Goal: Find specific page/section: Find specific page/section

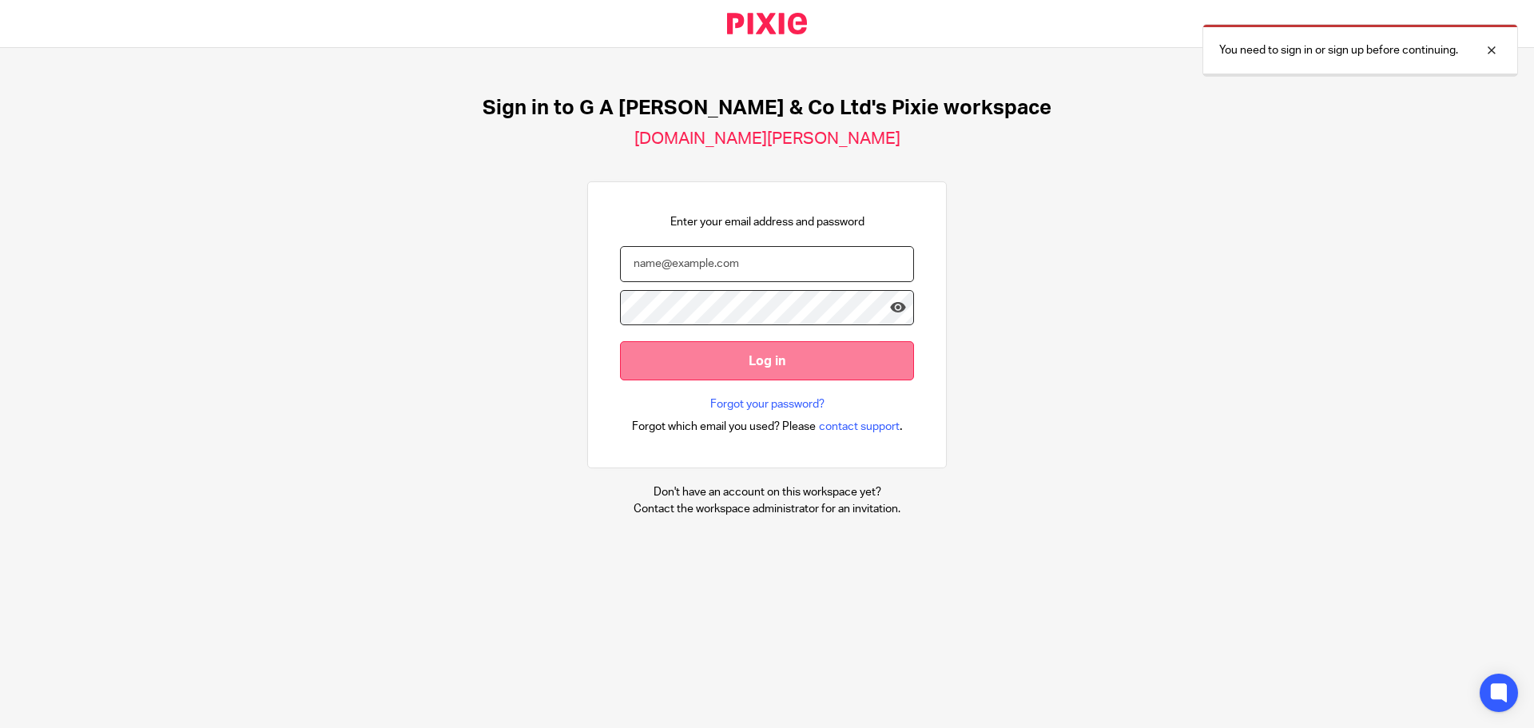
type input "[PERSON_NAME][EMAIL_ADDRESS][DOMAIN_NAME]"
click at [776, 380] on input "Log in" at bounding box center [767, 360] width 294 height 39
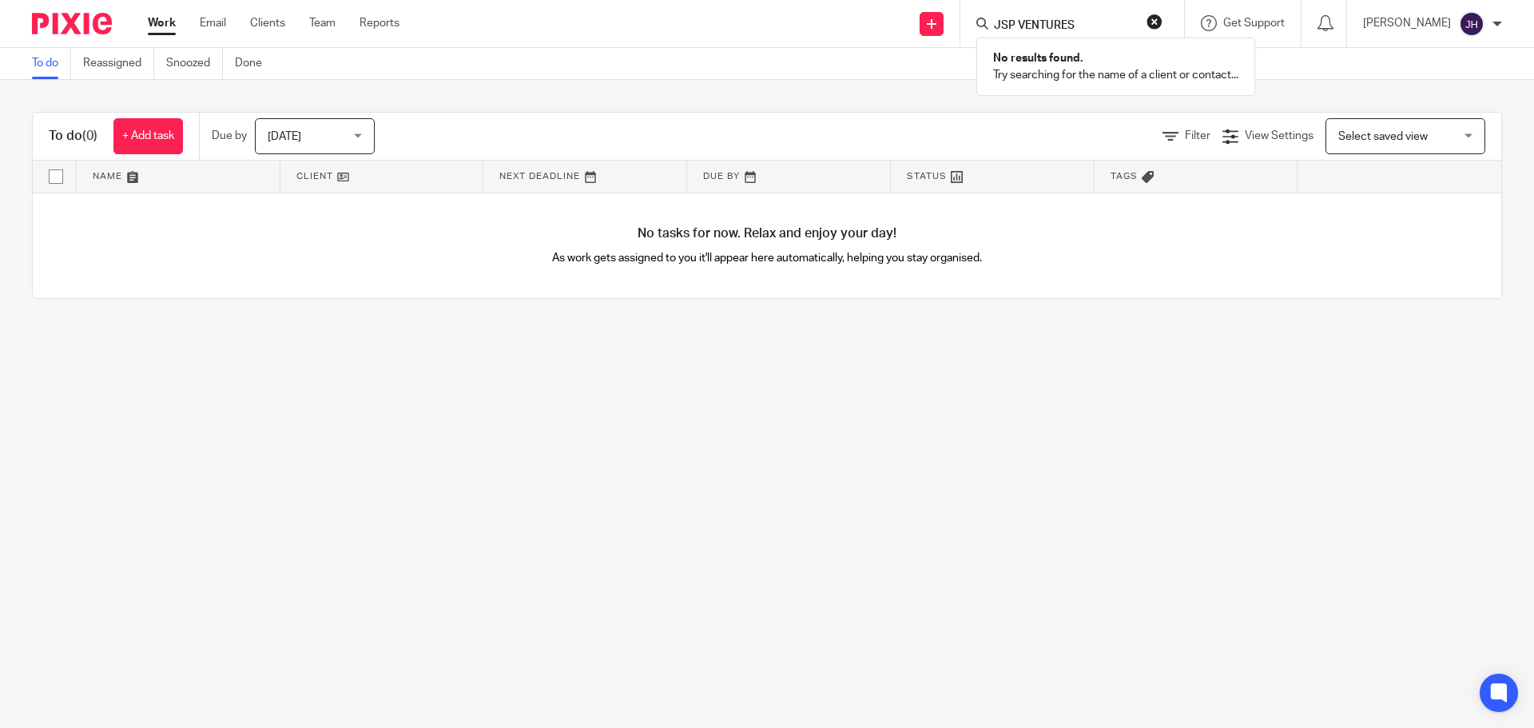
drag, startPoint x: 1098, startPoint y: 22, endPoint x: 1044, endPoint y: 28, distance: 54.7
click at [1026, 22] on input "JSP VENTURES" at bounding box center [1064, 26] width 144 height 14
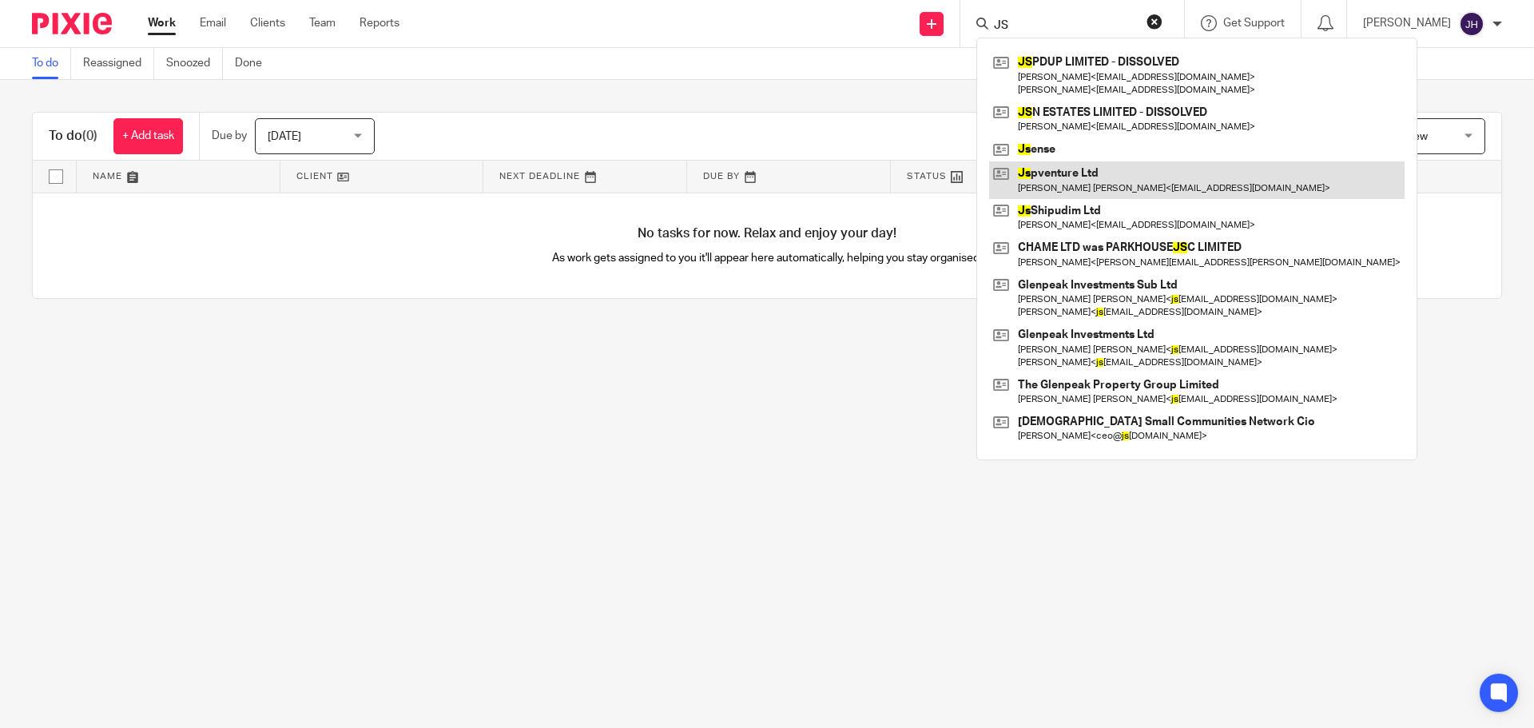
type input "JS"
click at [1110, 179] on link at bounding box center [1197, 179] width 416 height 37
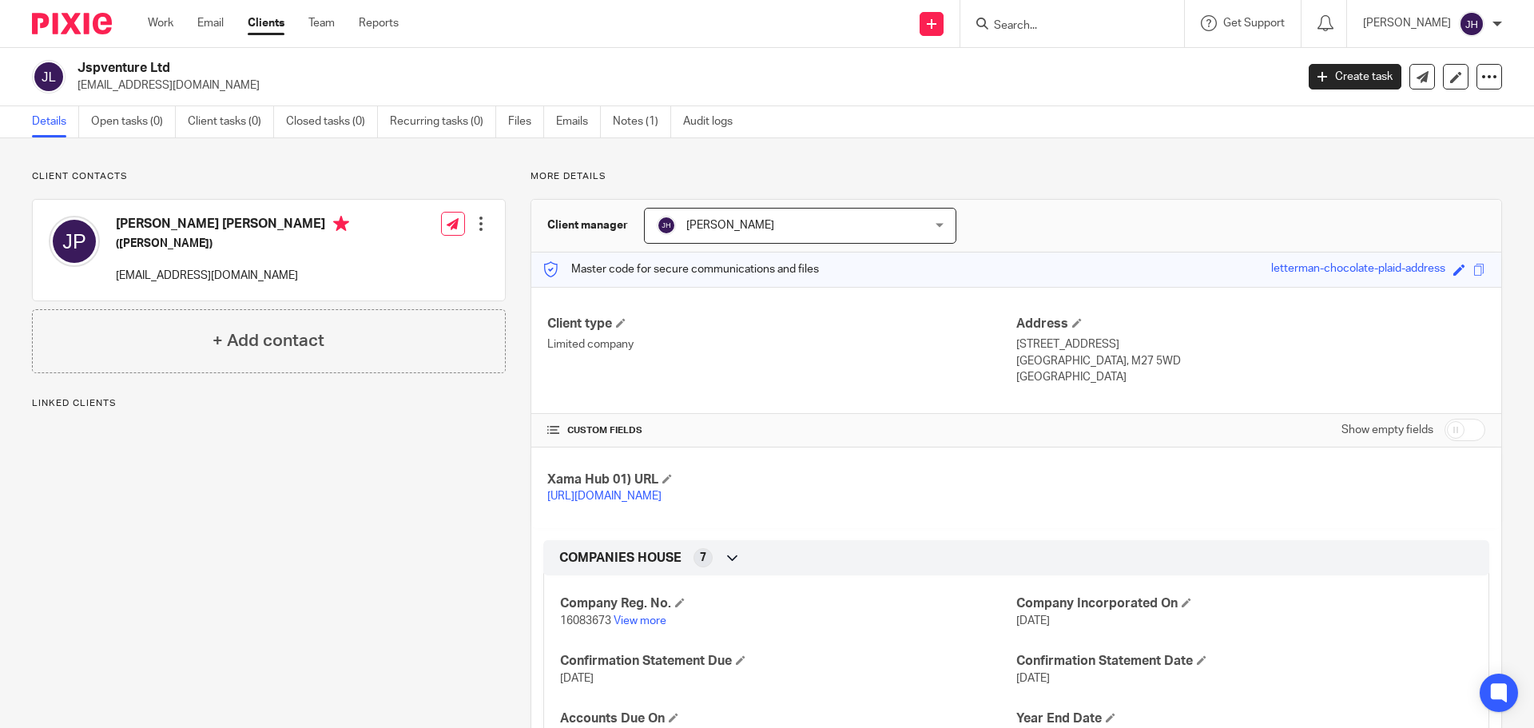
click at [577, 626] on span "16083673" at bounding box center [585, 620] width 51 height 11
copy p "16083673"
drag, startPoint x: 102, startPoint y: 66, endPoint x: 180, endPoint y: 60, distance: 77.7
click at [180, 60] on h2 "Jspventure Ltd" at bounding box center [561, 68] width 966 height 17
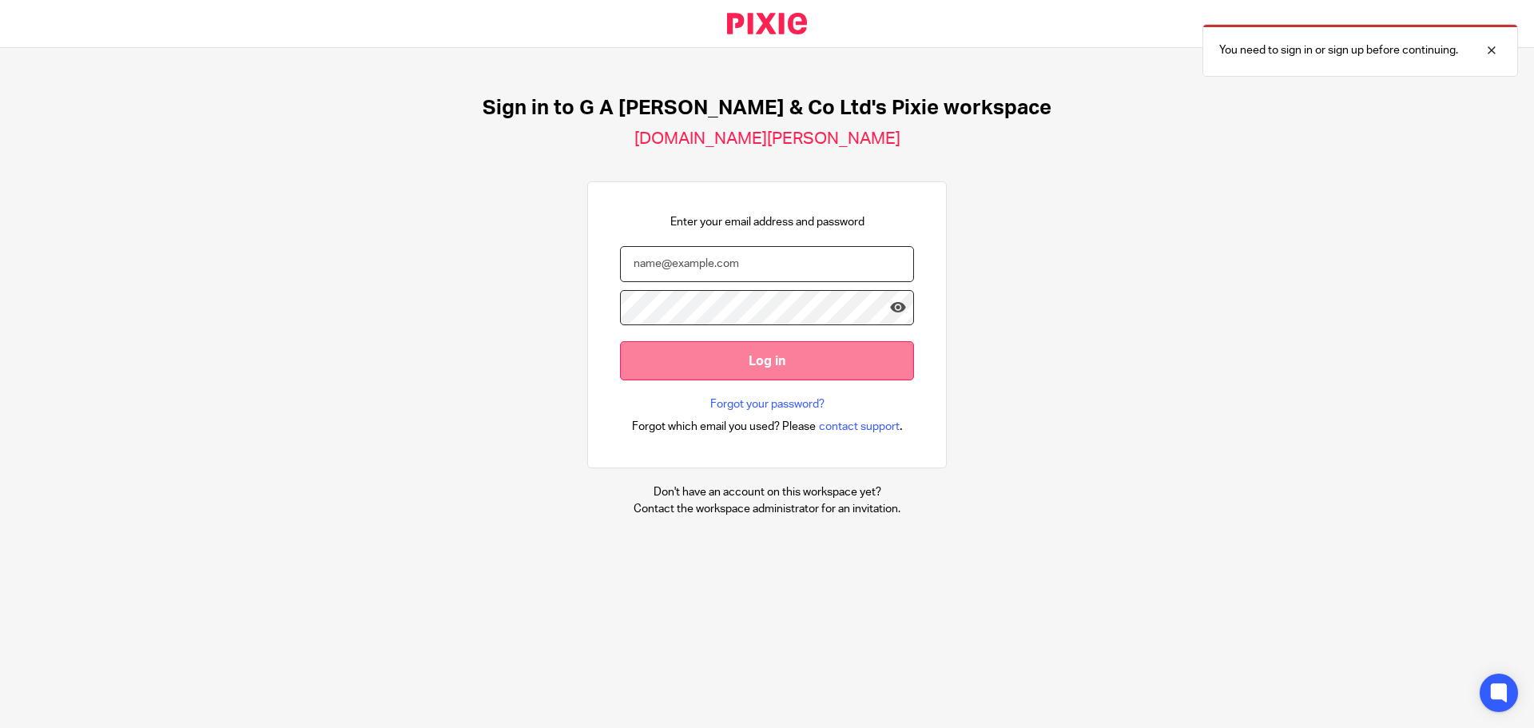
type input "[PERSON_NAME][EMAIL_ADDRESS][DOMAIN_NAME]"
click at [748, 368] on input "Log in" at bounding box center [767, 360] width 294 height 39
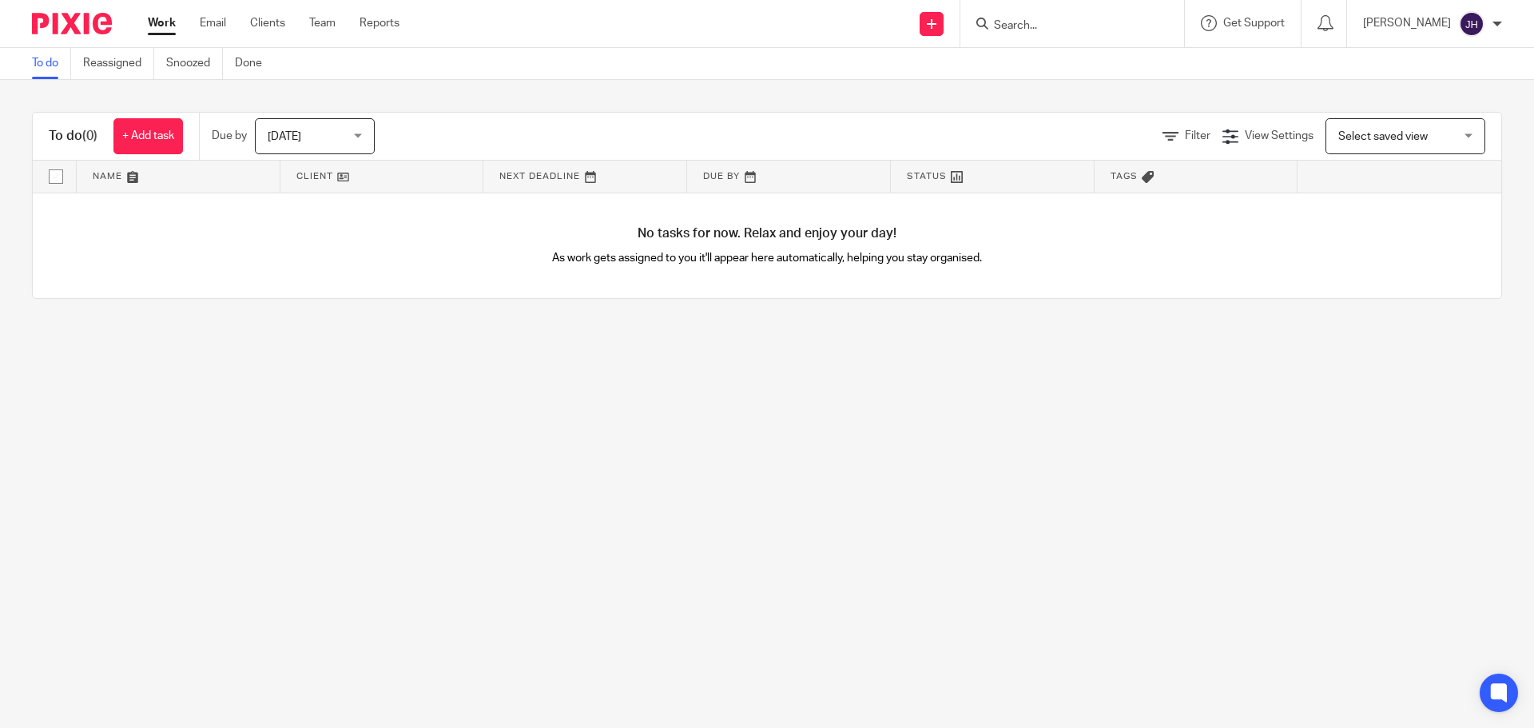
click at [1056, 27] on input "Search" at bounding box center [1064, 26] width 144 height 14
paste input "SND TRADE LTD"
type input "SND TRADE LTD"
click at [1072, 58] on link at bounding box center [1088, 62] width 198 height 24
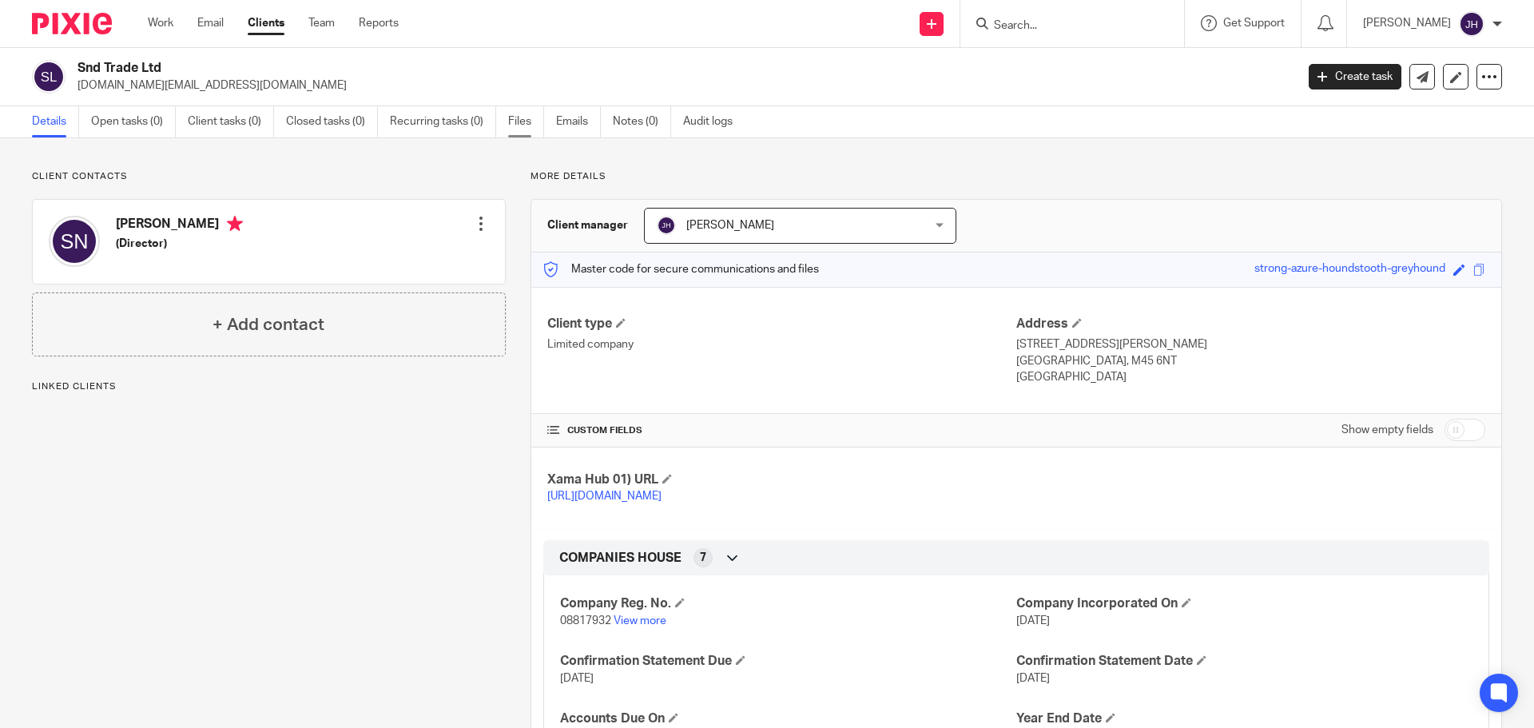
click at [512, 116] on link "Files" at bounding box center [526, 121] width 36 height 31
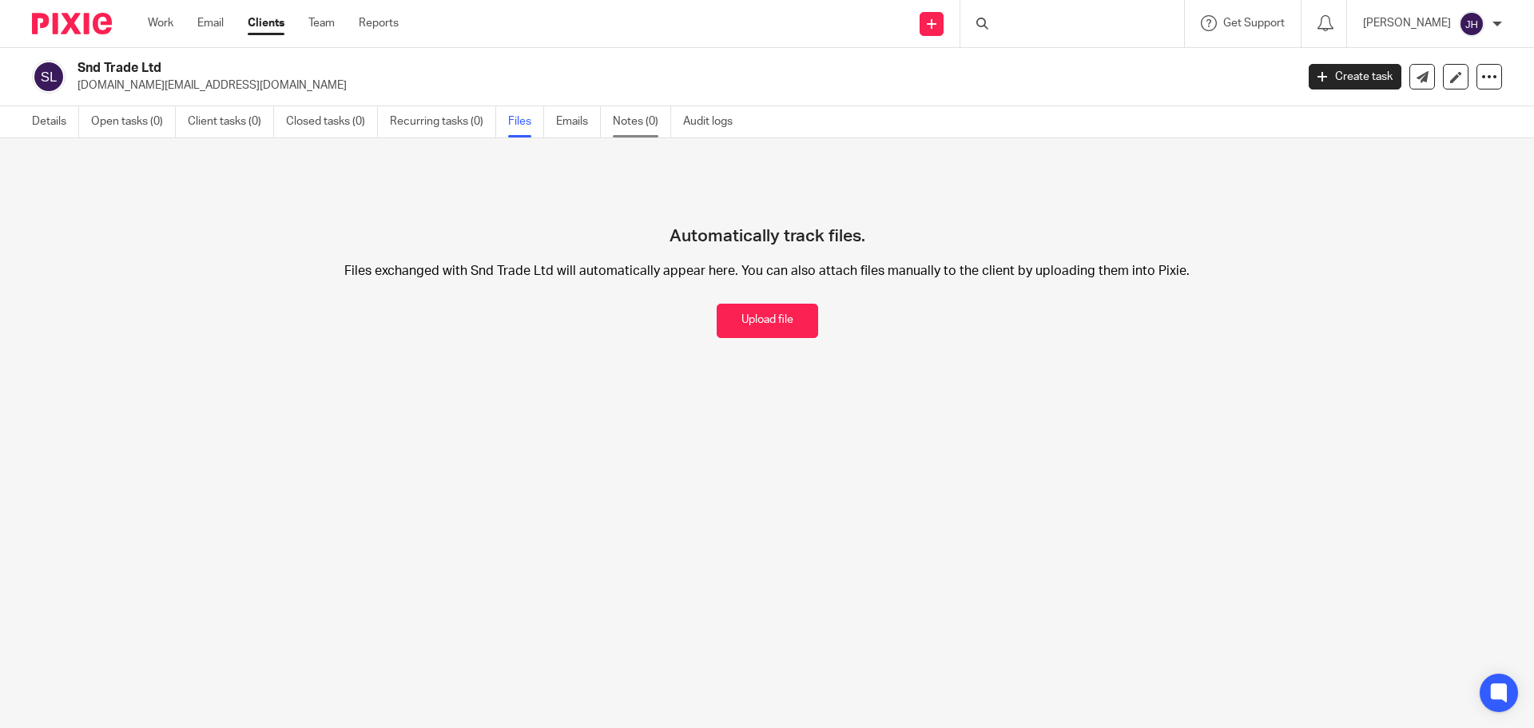
click at [630, 125] on link "Notes (0)" at bounding box center [642, 121] width 58 height 31
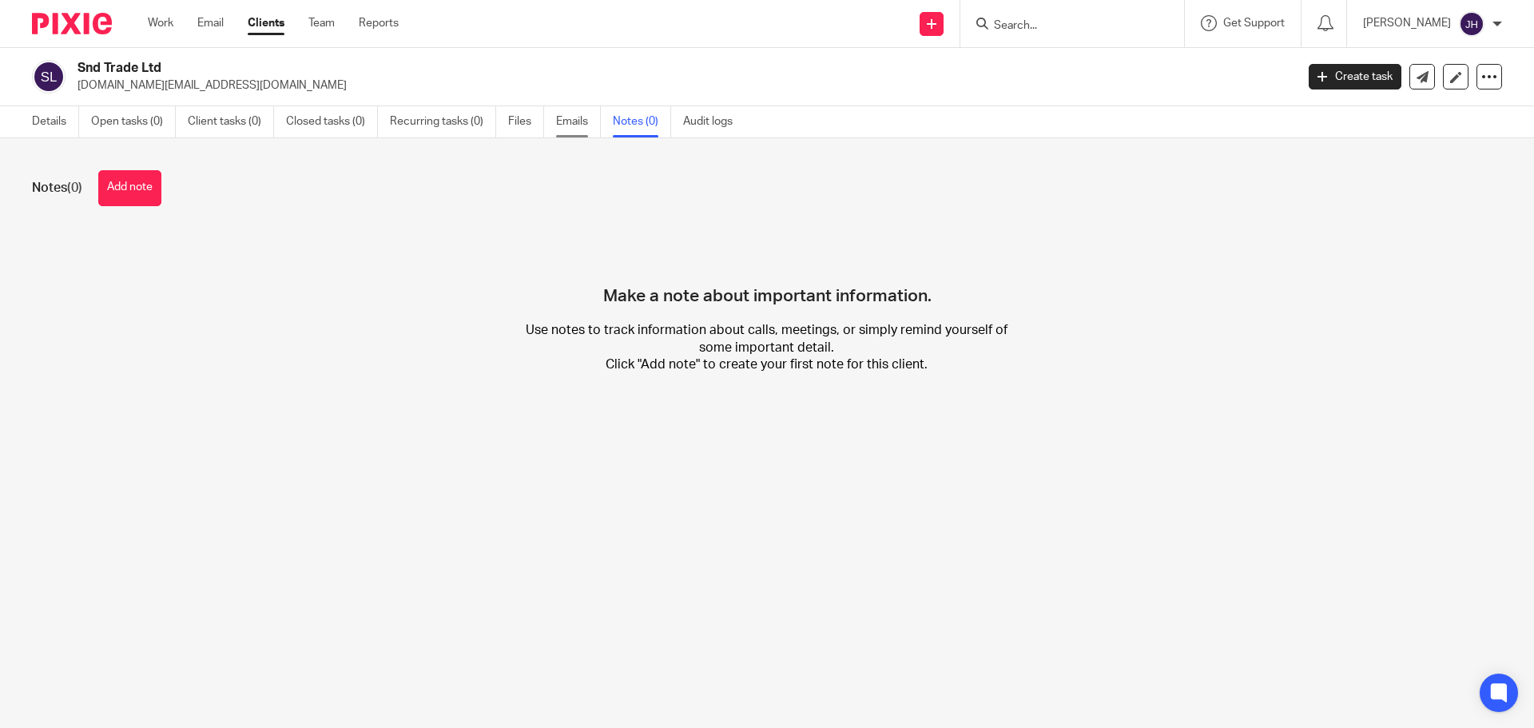
click at [588, 125] on link "Emails" at bounding box center [578, 121] width 45 height 31
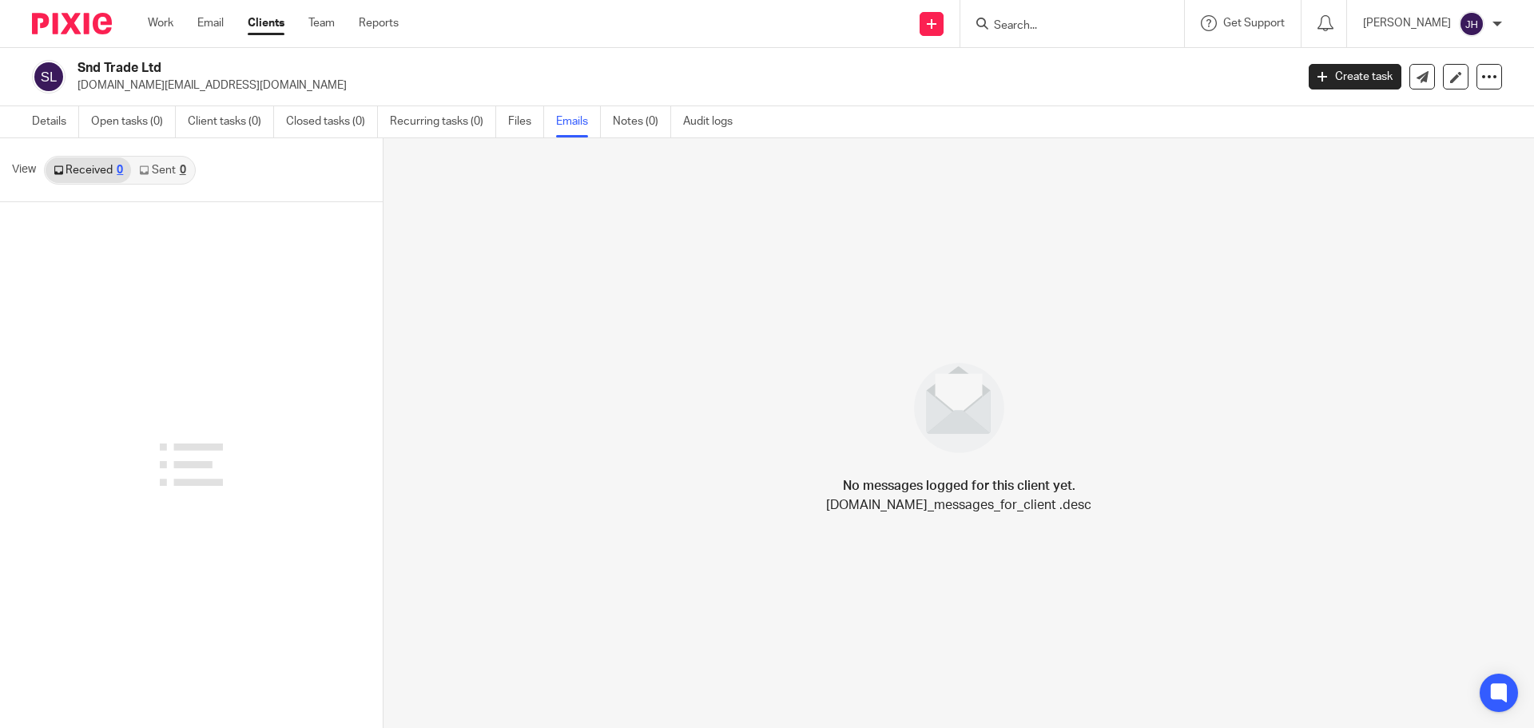
click at [213, 86] on p "snd.wholesale.uk@gmail.com" at bounding box center [681, 86] width 1207 height 16
drag, startPoint x: 232, startPoint y: 85, endPoint x: 79, endPoint y: 84, distance: 152.6
click at [79, 84] on p "snd.wholesale.uk@gmail.com" at bounding box center [681, 86] width 1207 height 16
copy p "snd.wholesale.uk@gmail.com"
click at [1073, 24] on input "Search" at bounding box center [1064, 26] width 144 height 14
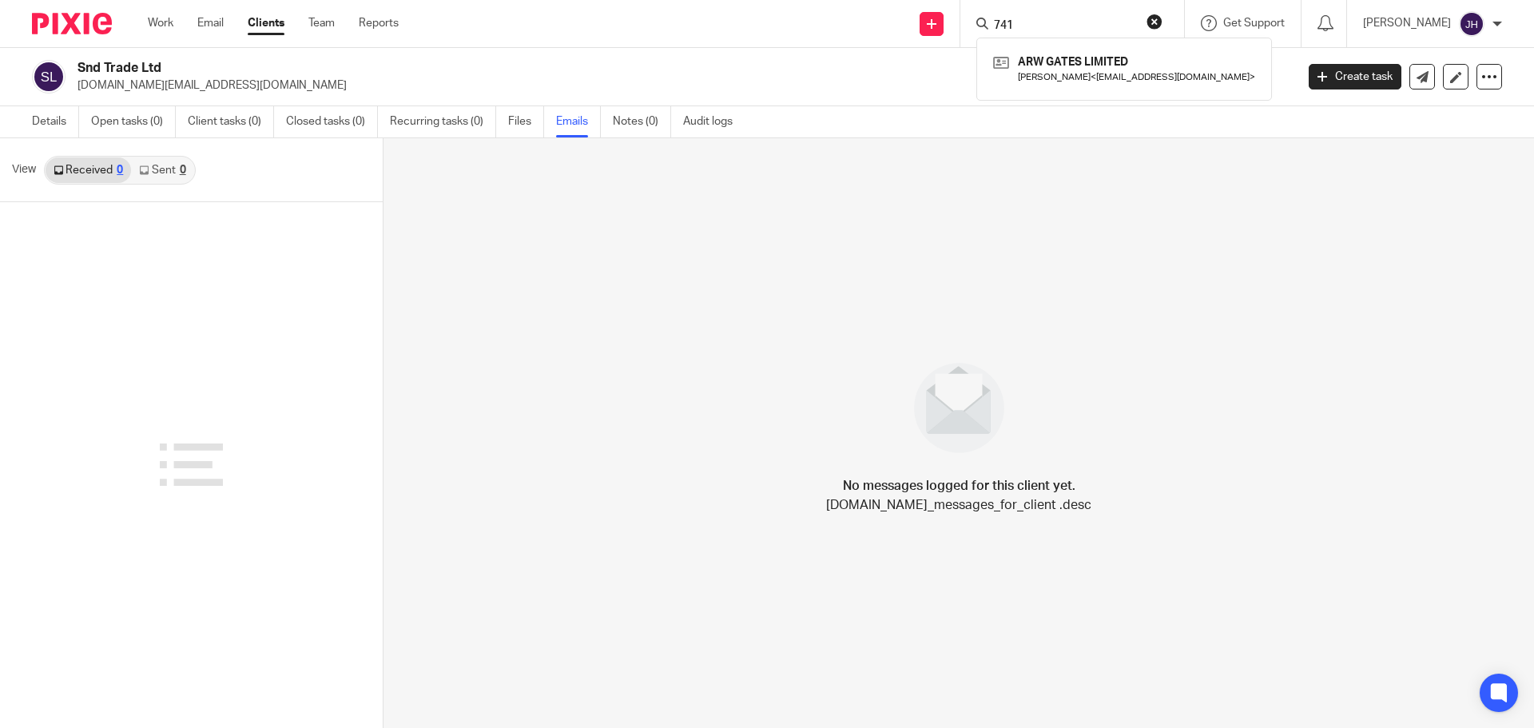
type input "7414"
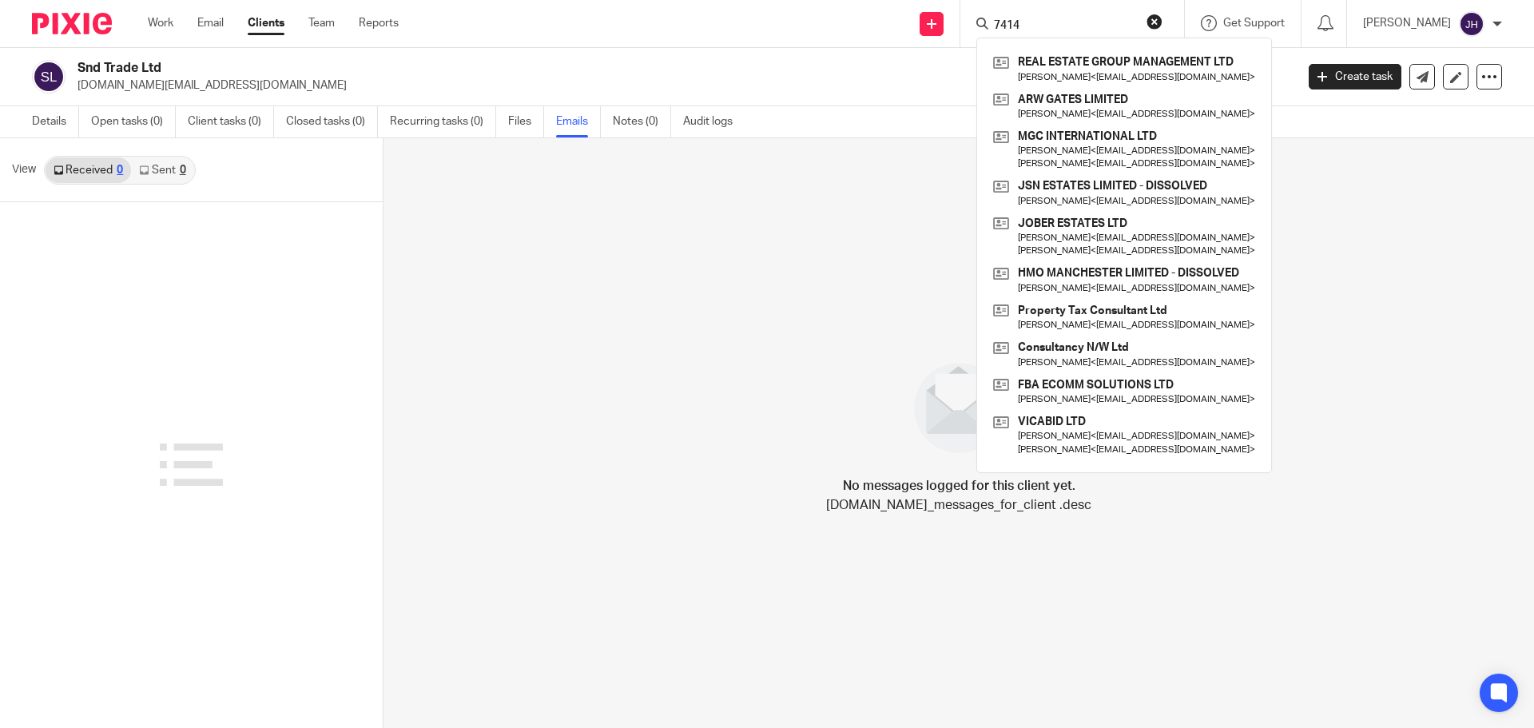
drag, startPoint x: 1072, startPoint y: 25, endPoint x: 964, endPoint y: 52, distance: 111.2
click at [968, 50] on body "Work Email Clients Team Reports Work Email Clients Team Reports Settings Send n…" at bounding box center [767, 364] width 1534 height 728
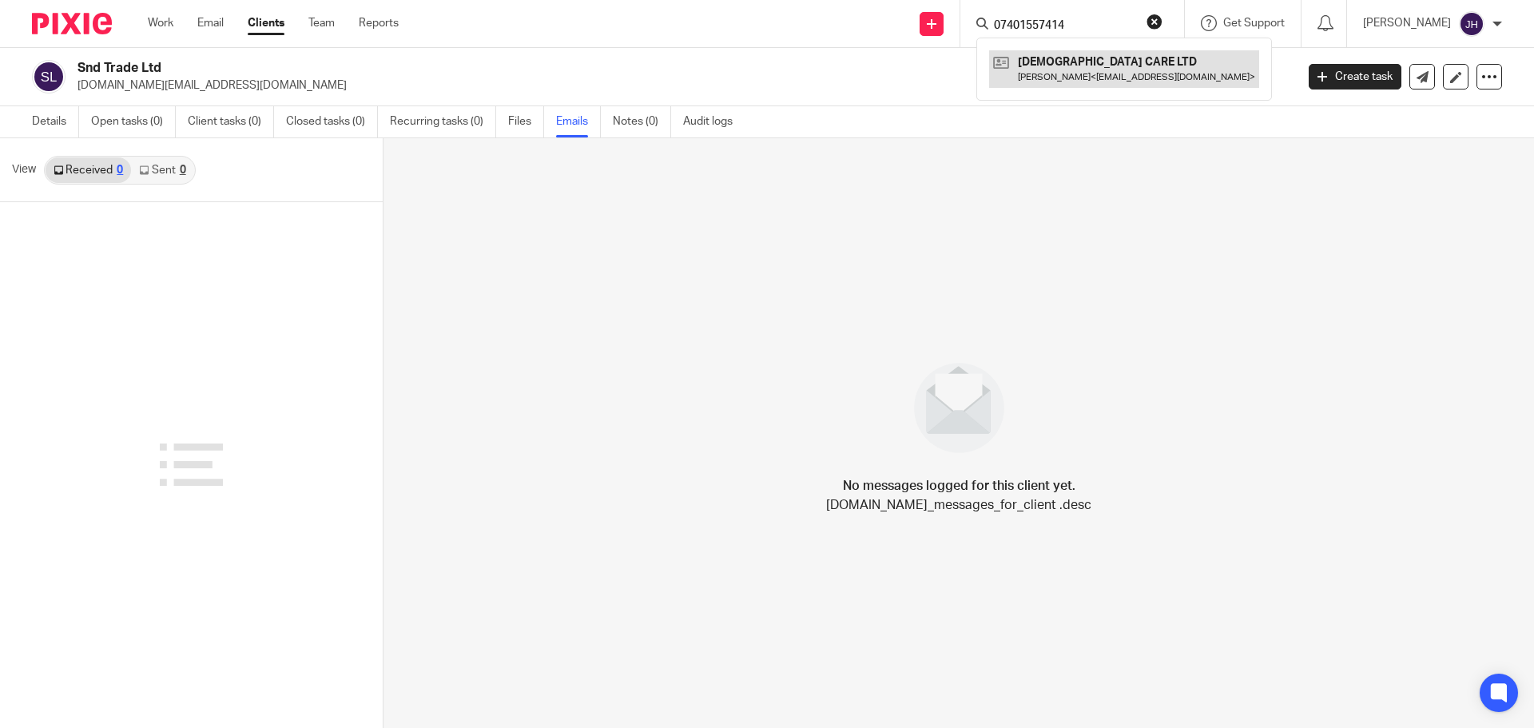
type input "07401557414"
click at [1107, 58] on link at bounding box center [1124, 68] width 270 height 37
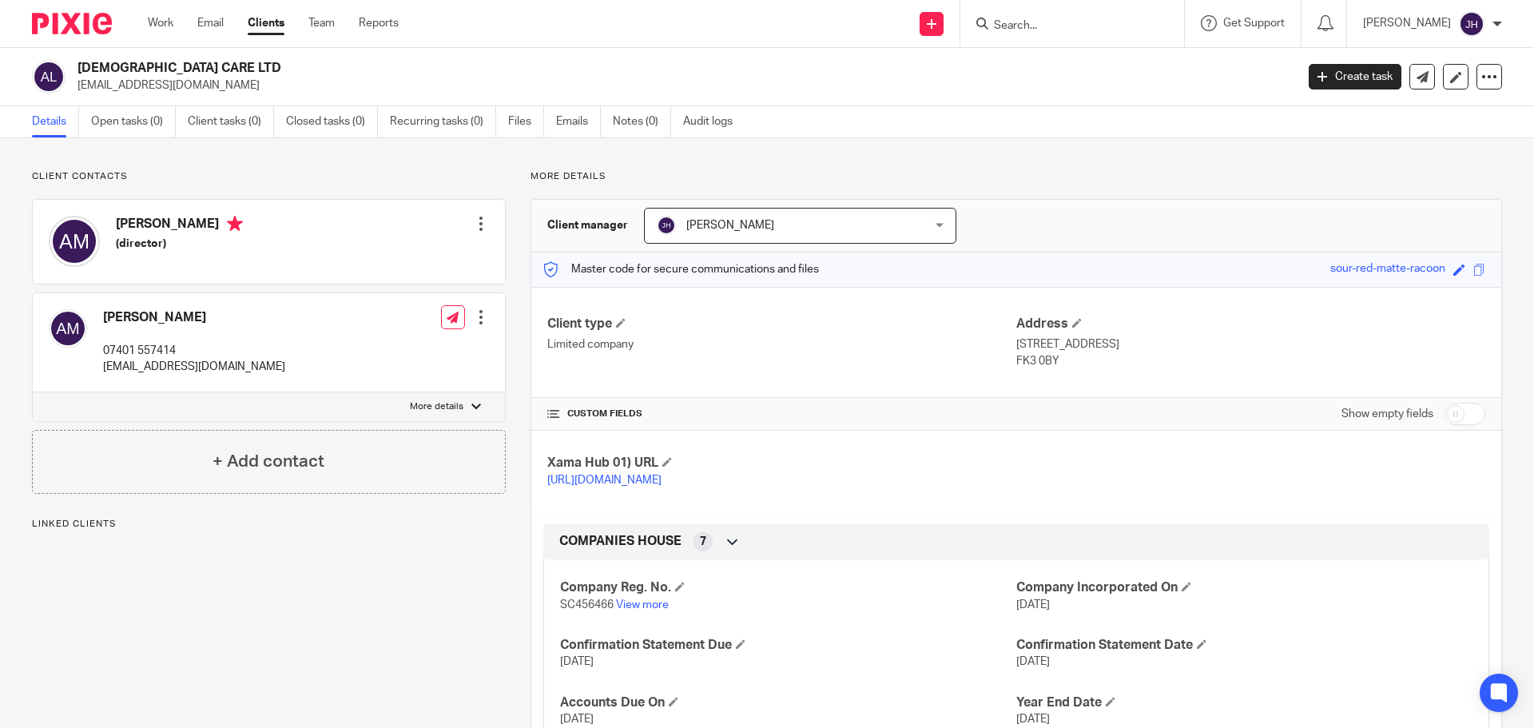
click at [188, 67] on h2 "ABFIYAS CARE LTD" at bounding box center [561, 68] width 966 height 17
drag, startPoint x: 188, startPoint y: 67, endPoint x: 88, endPoint y: 71, distance: 100.0
click at [88, 71] on h2 "ABFIYAS CARE LTD" at bounding box center [561, 68] width 966 height 17
copy h2 "ABFIYAS CARE LTD"
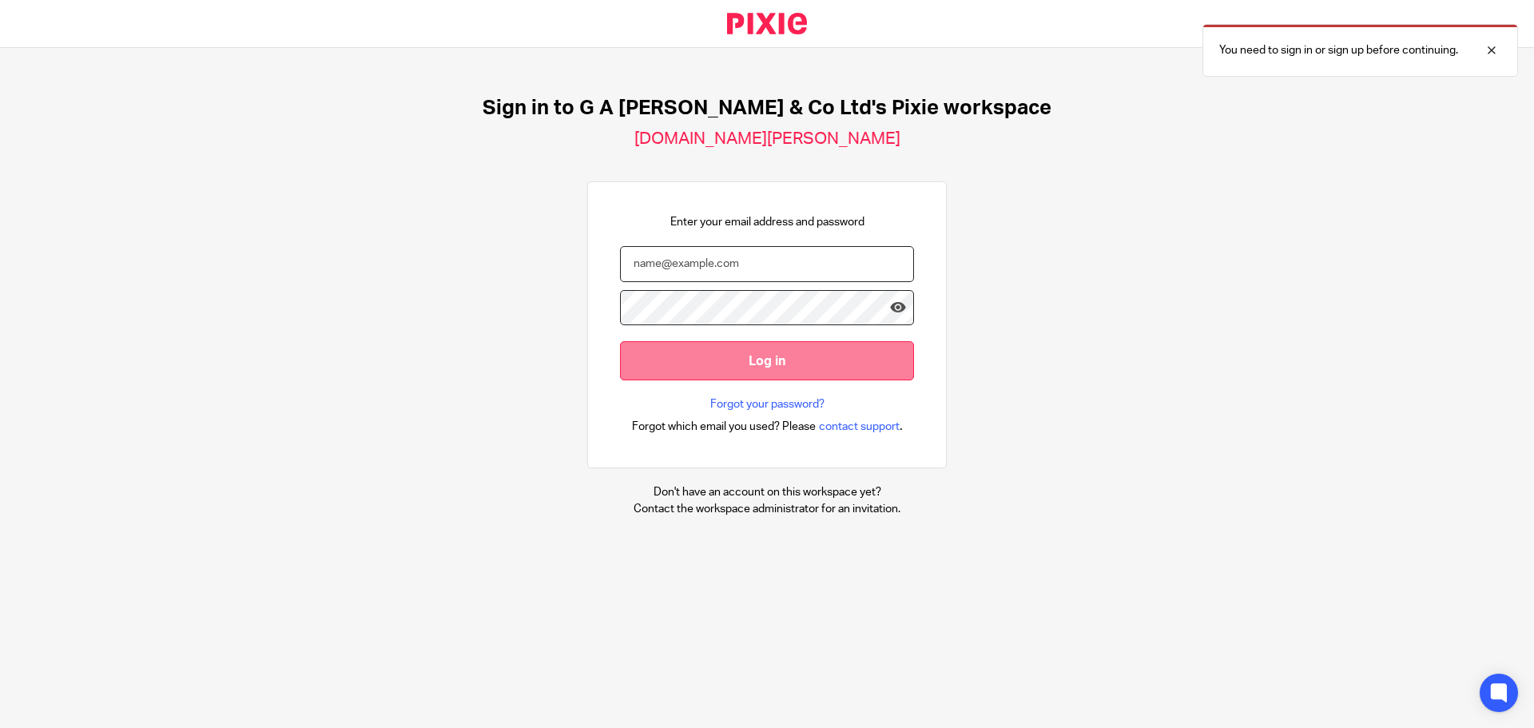
type input "[PERSON_NAME][EMAIL_ADDRESS][DOMAIN_NAME]"
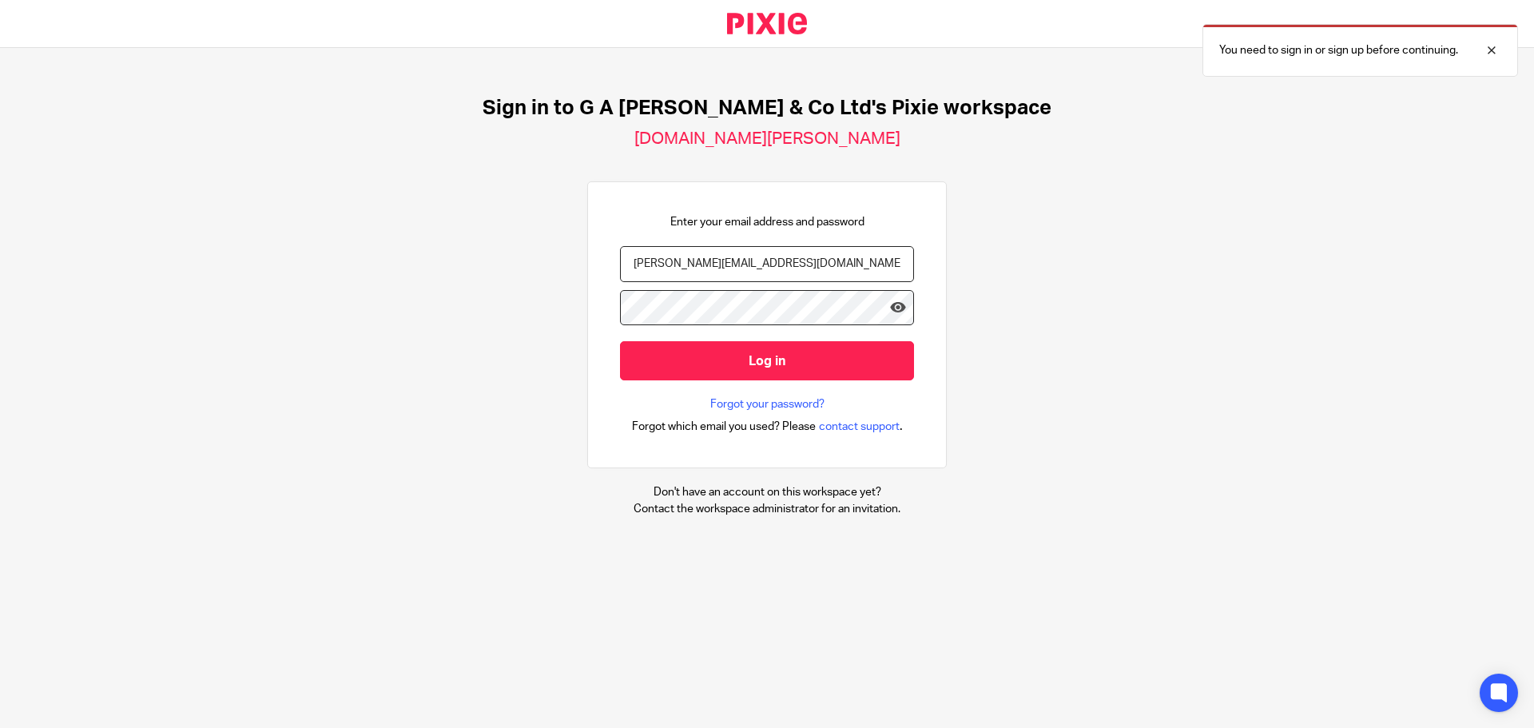
drag, startPoint x: 796, startPoint y: 362, endPoint x: 738, endPoint y: 249, distance: 127.6
click at [793, 357] on input "Log in" at bounding box center [767, 360] width 294 height 39
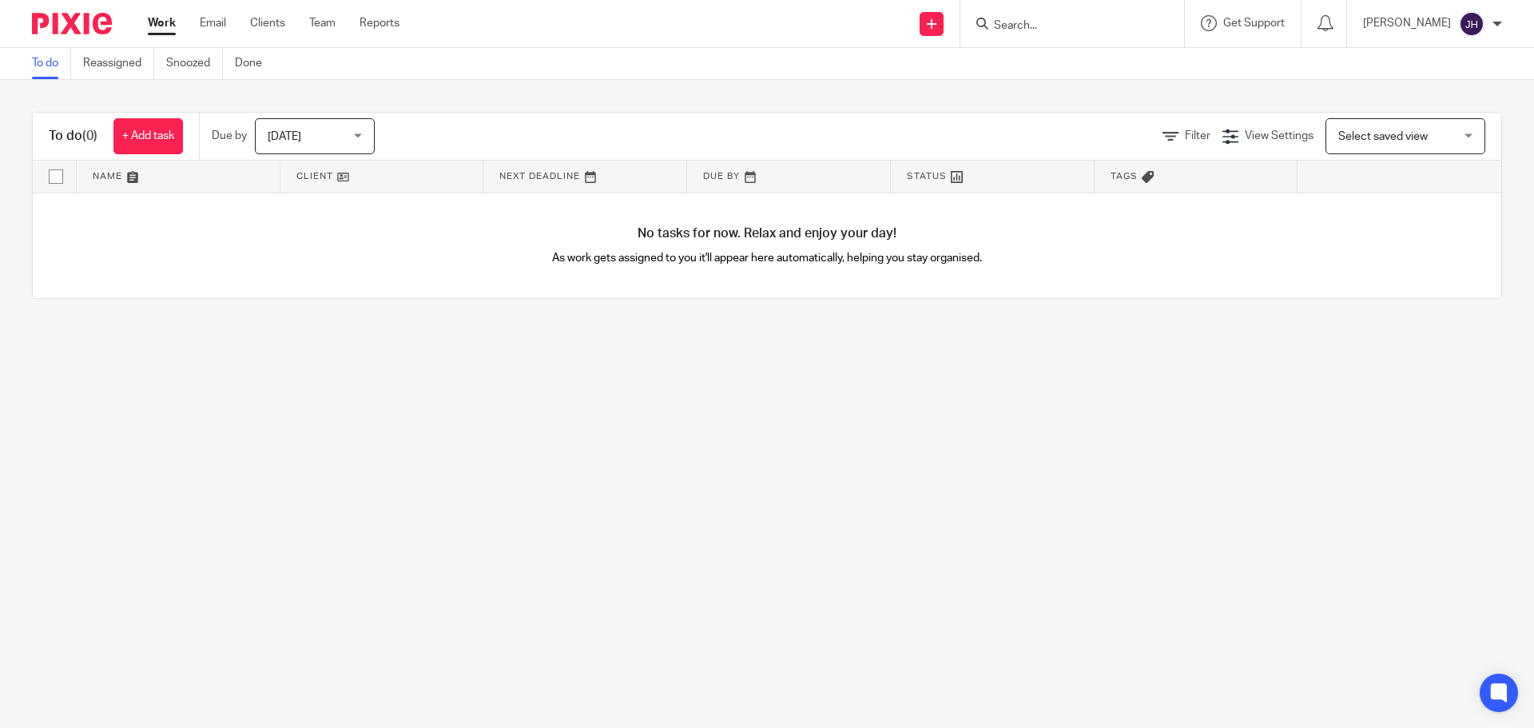
click at [1034, 15] on form at bounding box center [1077, 24] width 170 height 20
click at [1034, 18] on form at bounding box center [1077, 24] width 170 height 20
click at [1023, 27] on input "Search" at bounding box center [1064, 26] width 144 height 14
paste input "ENODMILL"
type input "ENODMILL"
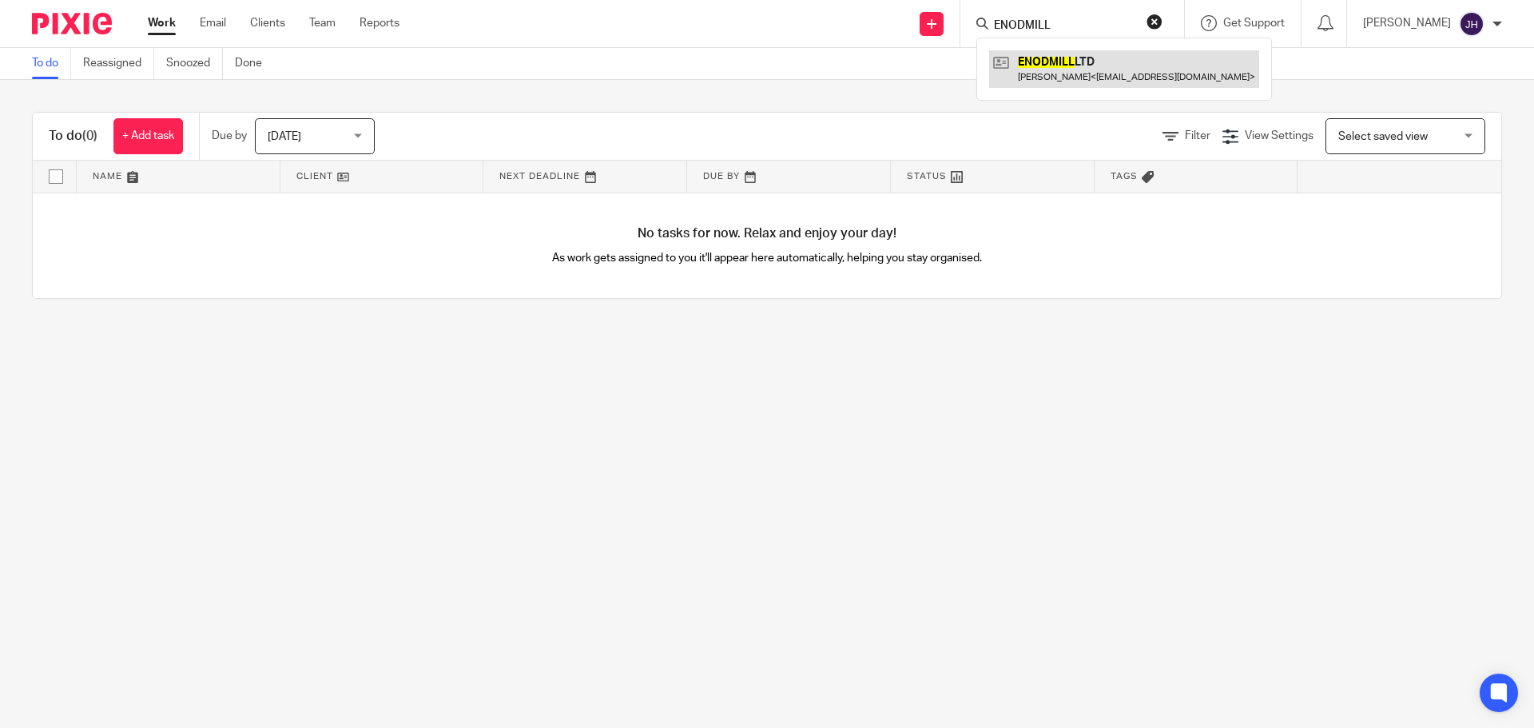
click at [1070, 66] on link at bounding box center [1124, 68] width 270 height 37
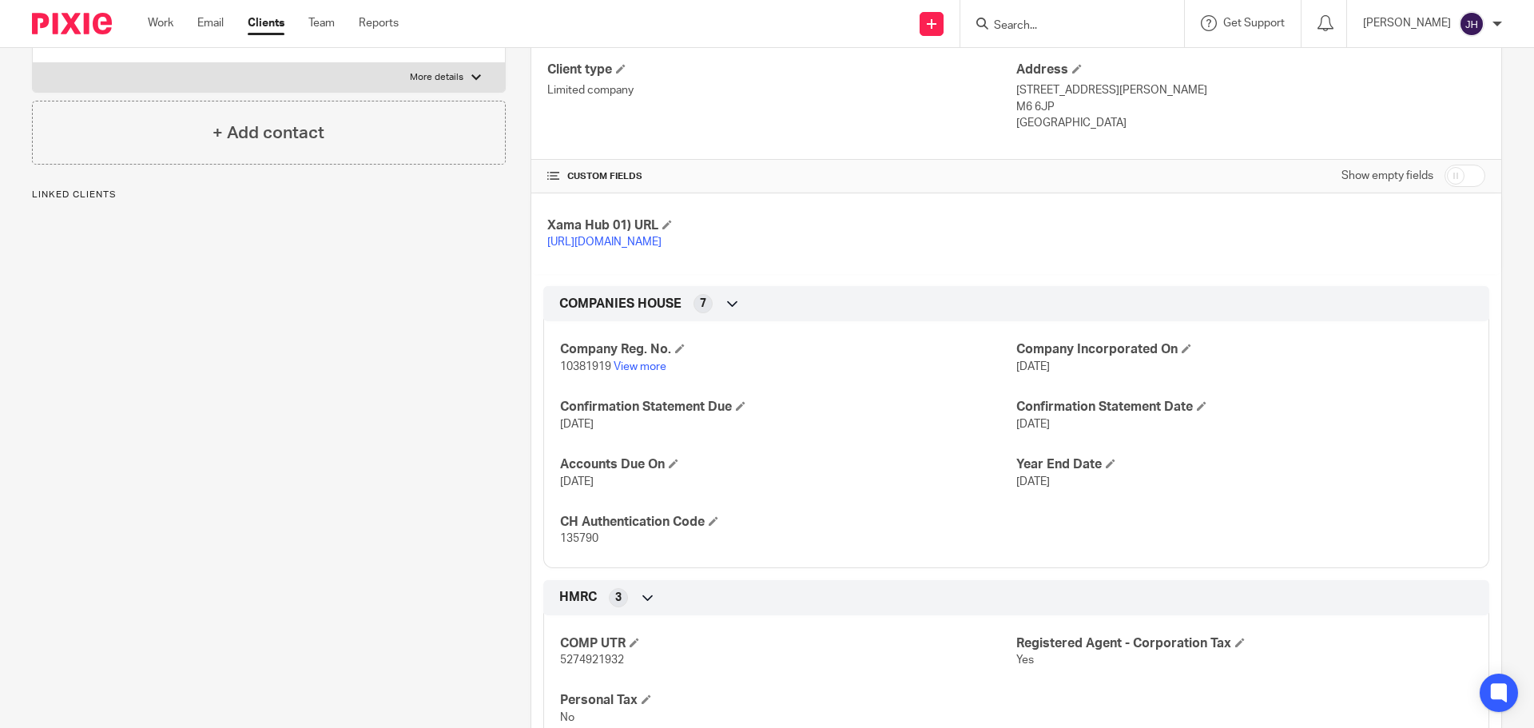
scroll to position [320, 0]
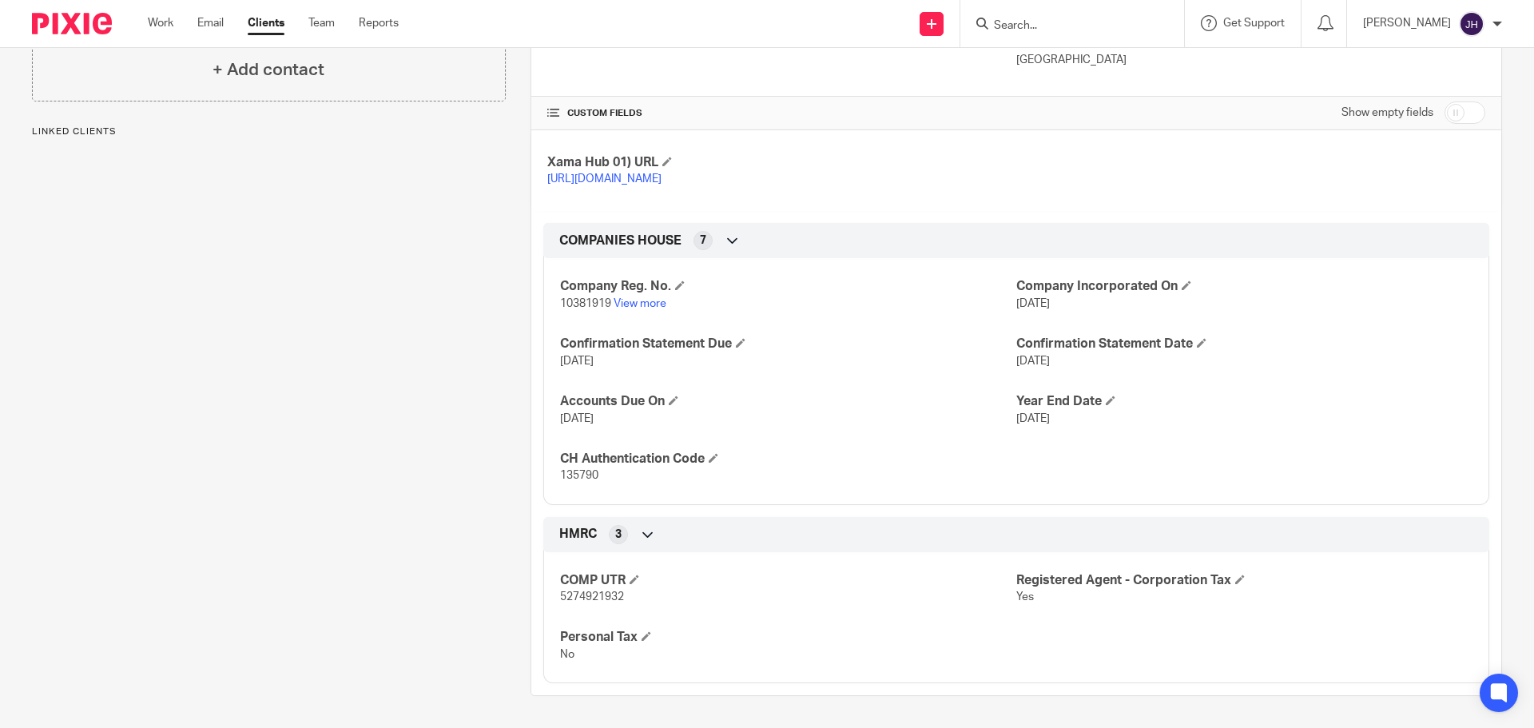
click at [566, 481] on span "135790" at bounding box center [579, 475] width 38 height 11
copy span "135790"
